Goal: Transaction & Acquisition: Purchase product/service

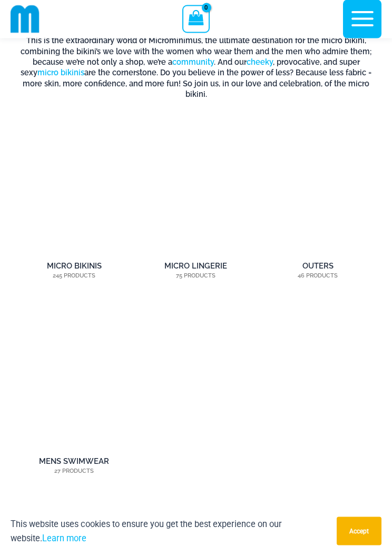
scroll to position [976, 0]
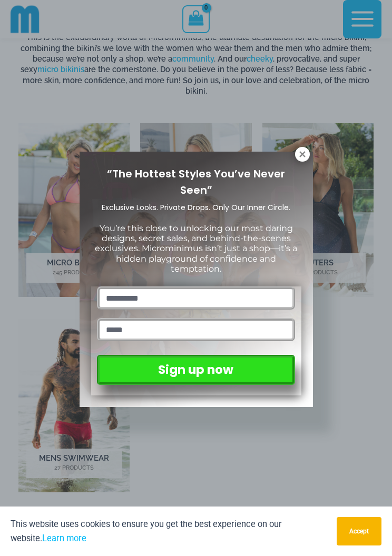
click at [304, 155] on icon at bounding box center [302, 154] width 6 height 6
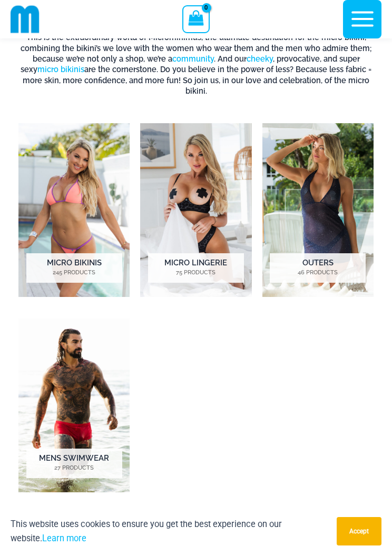
click at [97, 205] on img "Visit product category Micro Bikinis" at bounding box center [73, 210] width 111 height 174
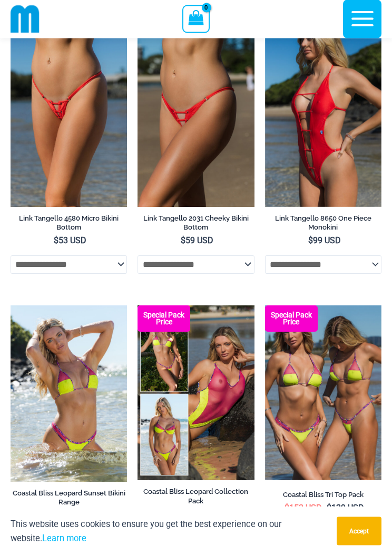
scroll to position [1477, 0]
click at [137, 32] on img at bounding box center [137, 32] width 0 height 0
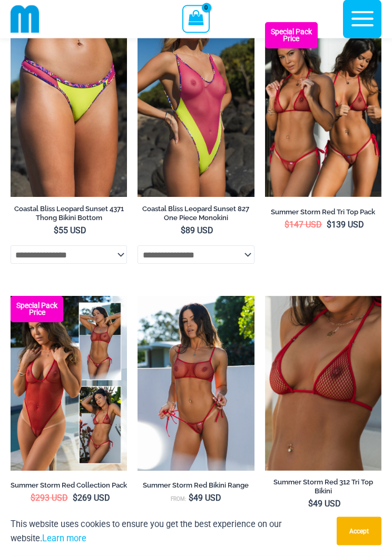
scroll to position [2284, 0]
click at [265, 22] on img at bounding box center [265, 22] width 0 height 0
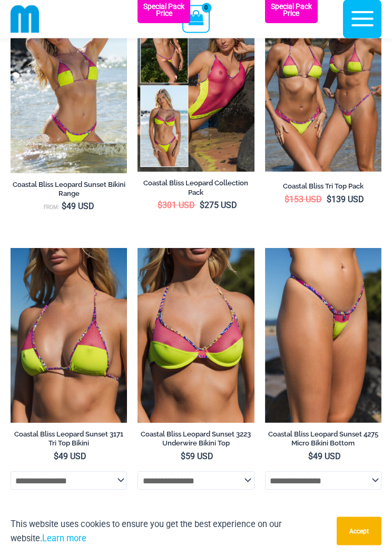
scroll to position [1759, 0]
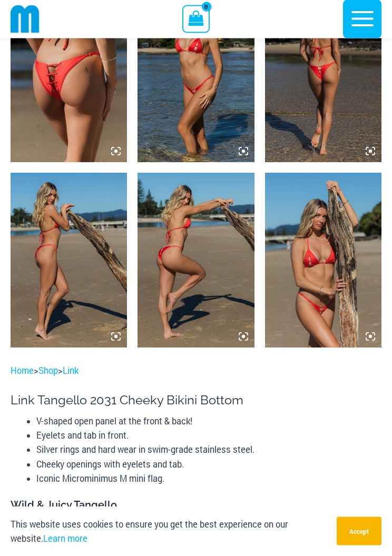
scroll to position [678, 0]
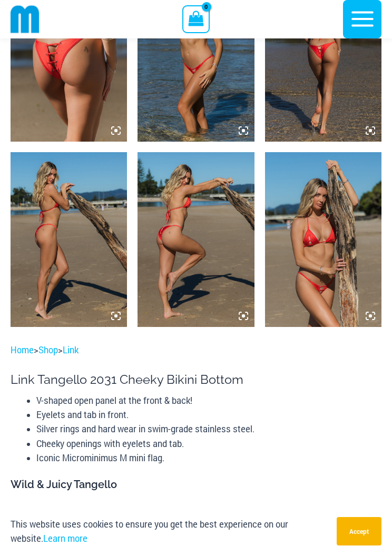
click at [333, 302] on img at bounding box center [323, 239] width 116 height 175
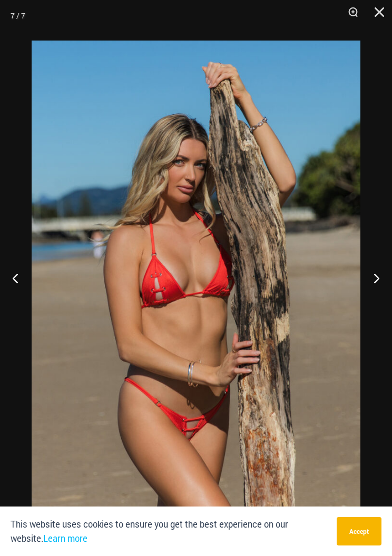
click at [384, 14] on button "Close" at bounding box center [375, 16] width 26 height 32
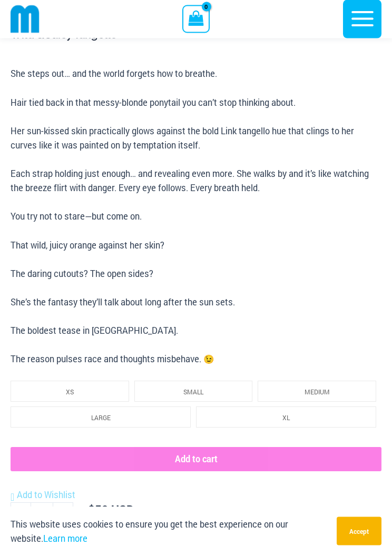
scroll to position [1124, 0]
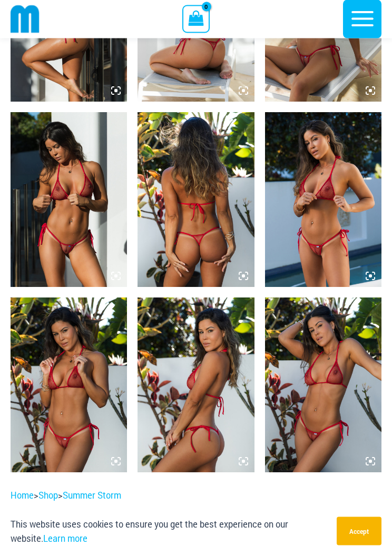
scroll to position [920, 0]
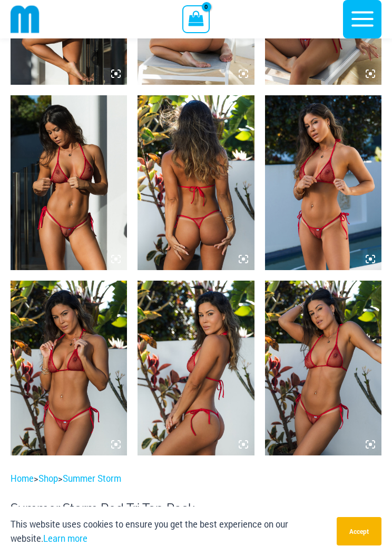
click at [339, 246] on img at bounding box center [323, 182] width 116 height 175
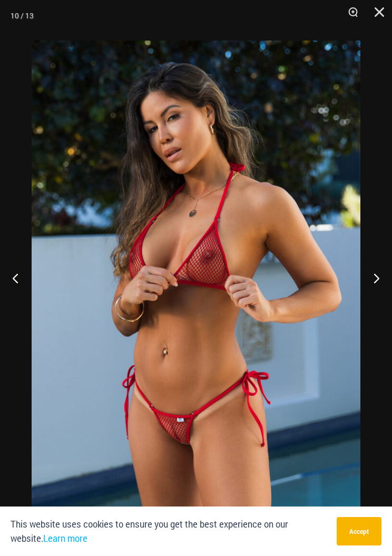
click at [383, 18] on button "Close" at bounding box center [375, 16] width 26 height 32
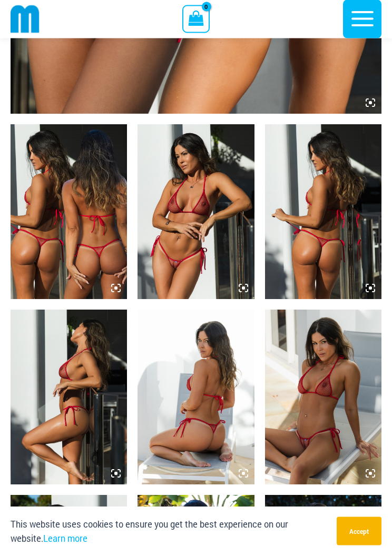
scroll to position [516, 0]
